Goal: Task Accomplishment & Management: Complete application form

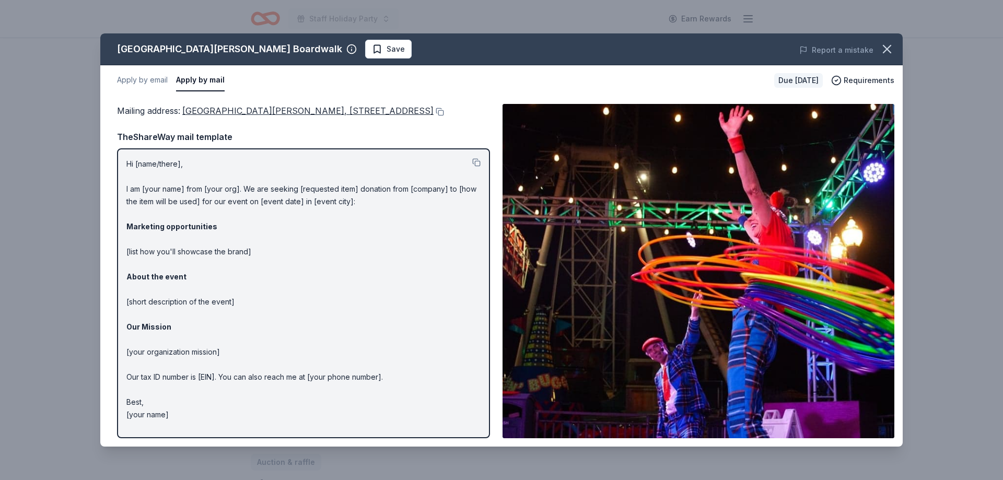
scroll to position [107, 0]
click at [958, 33] on div "Santa Cruz Beach Boardwalk Save Report a mistake Apply by email Apply by mail D…" at bounding box center [501, 240] width 1003 height 480
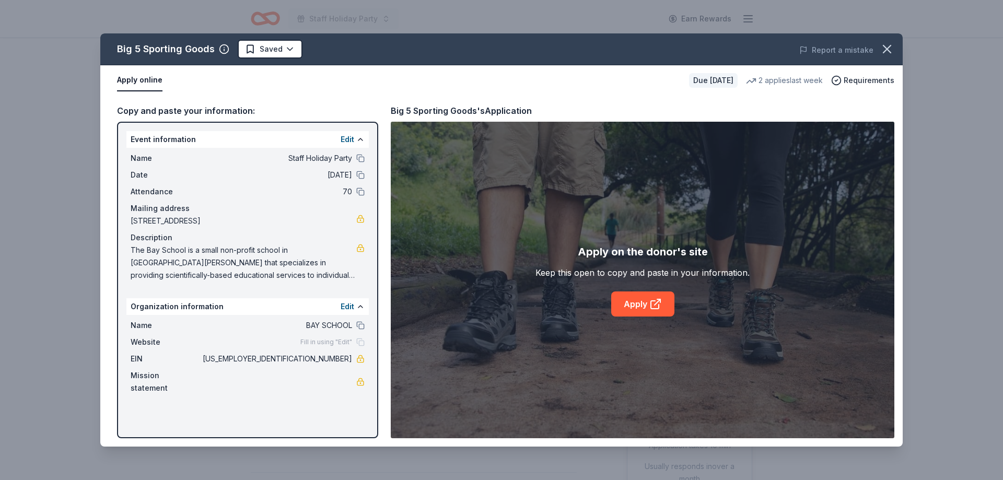
click at [639, 313] on link "Apply" at bounding box center [642, 304] width 63 height 25
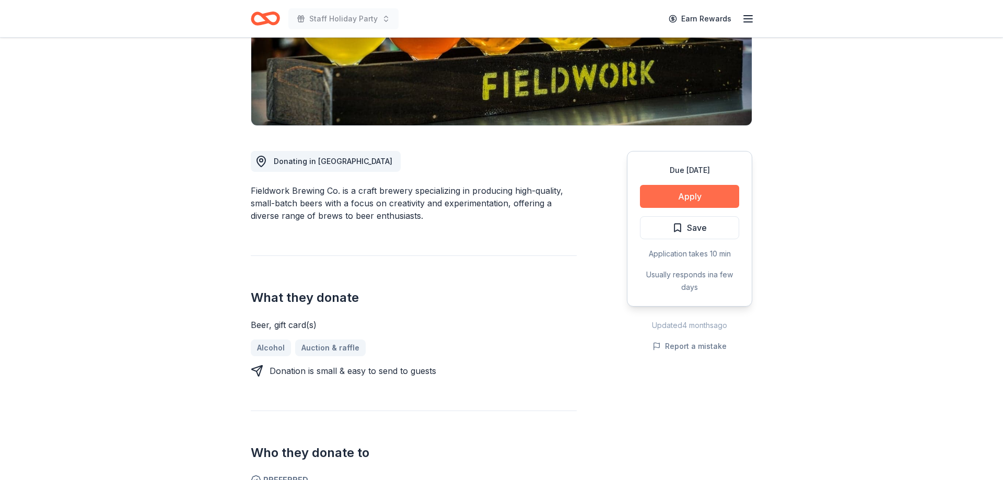
scroll to position [213, 0]
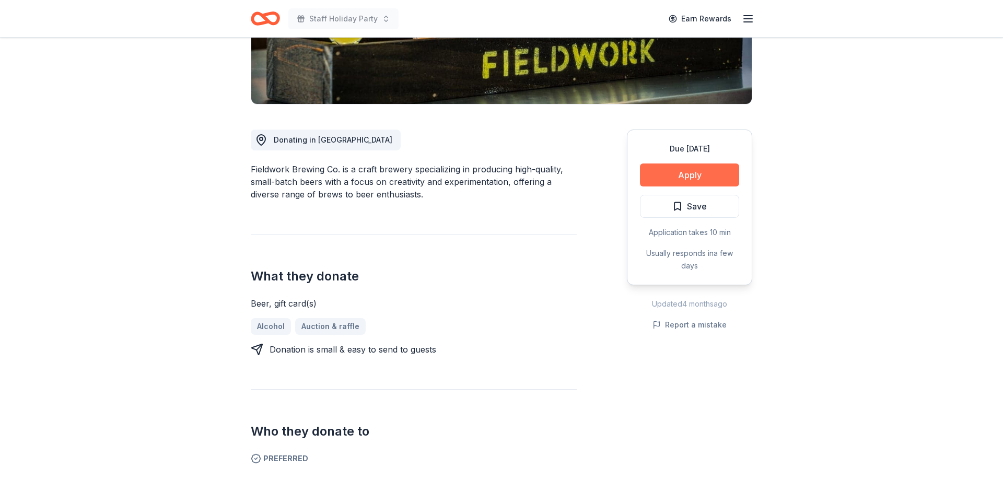
click at [698, 176] on button "Apply" at bounding box center [689, 175] width 99 height 23
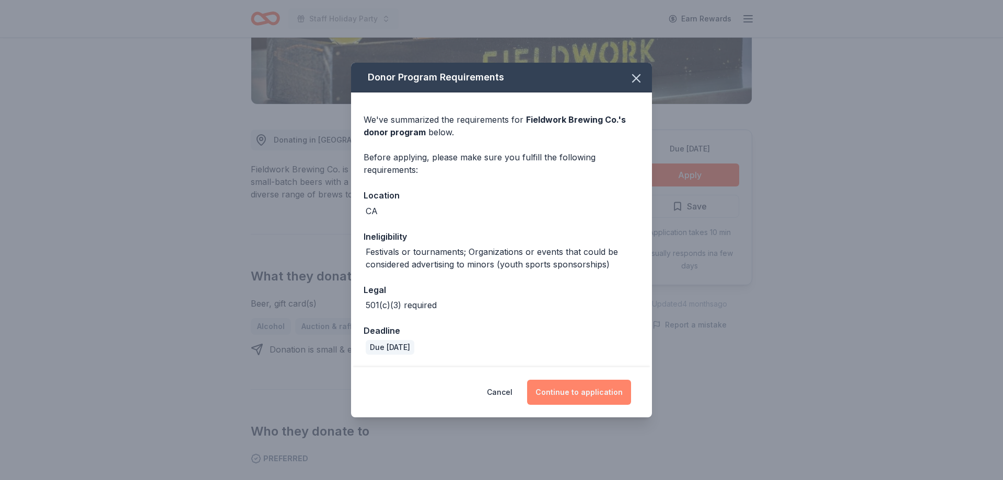
click at [572, 396] on button "Continue to application" at bounding box center [579, 392] width 104 height 25
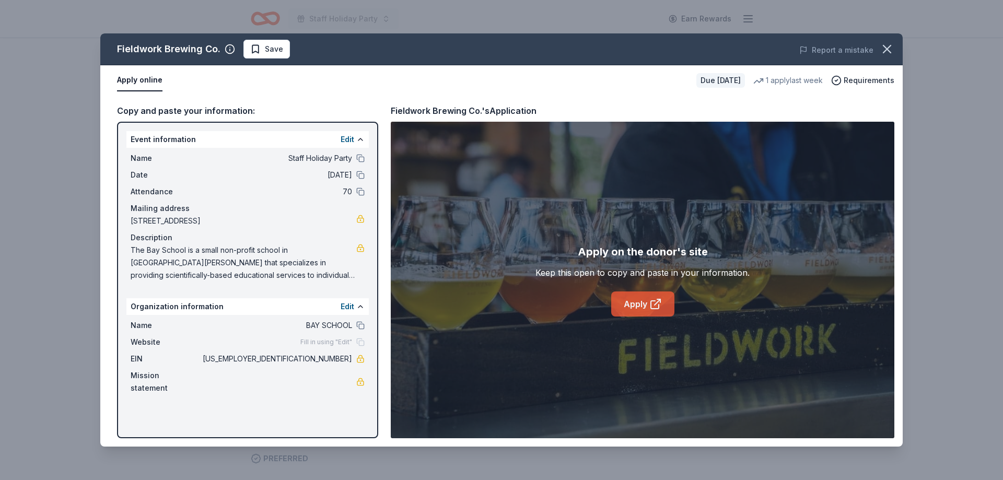
click at [621, 310] on link "Apply" at bounding box center [642, 304] width 63 height 25
